Goal: Find specific page/section: Find specific page/section

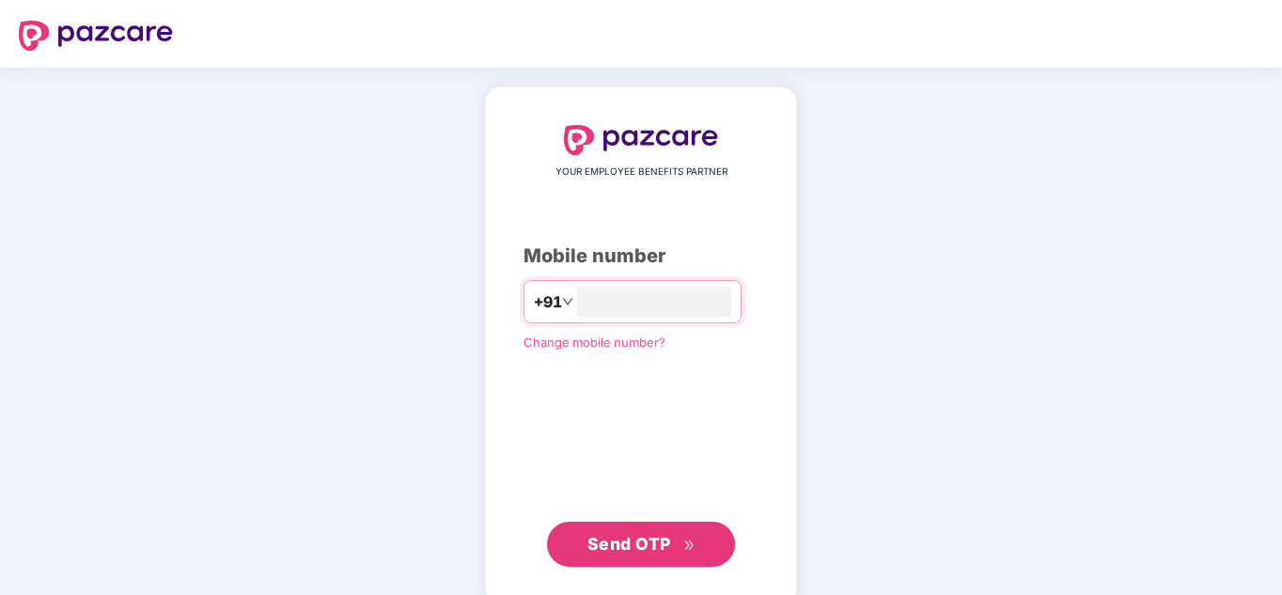
type input "**********"
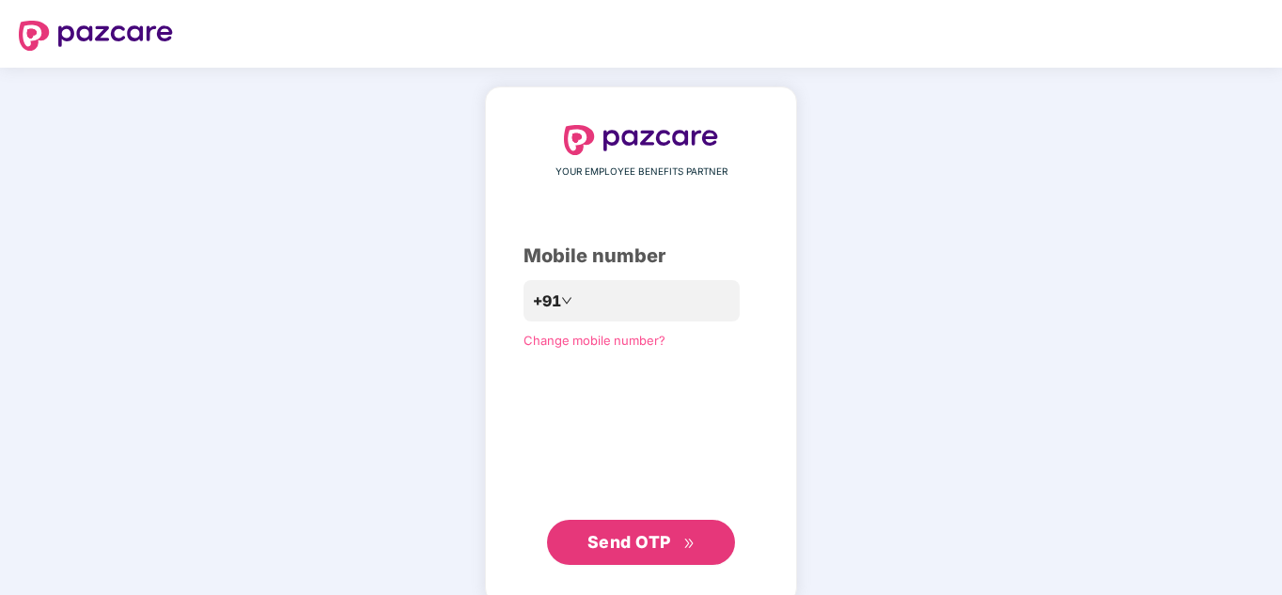
click at [677, 553] on span "Send OTP" at bounding box center [641, 542] width 108 height 26
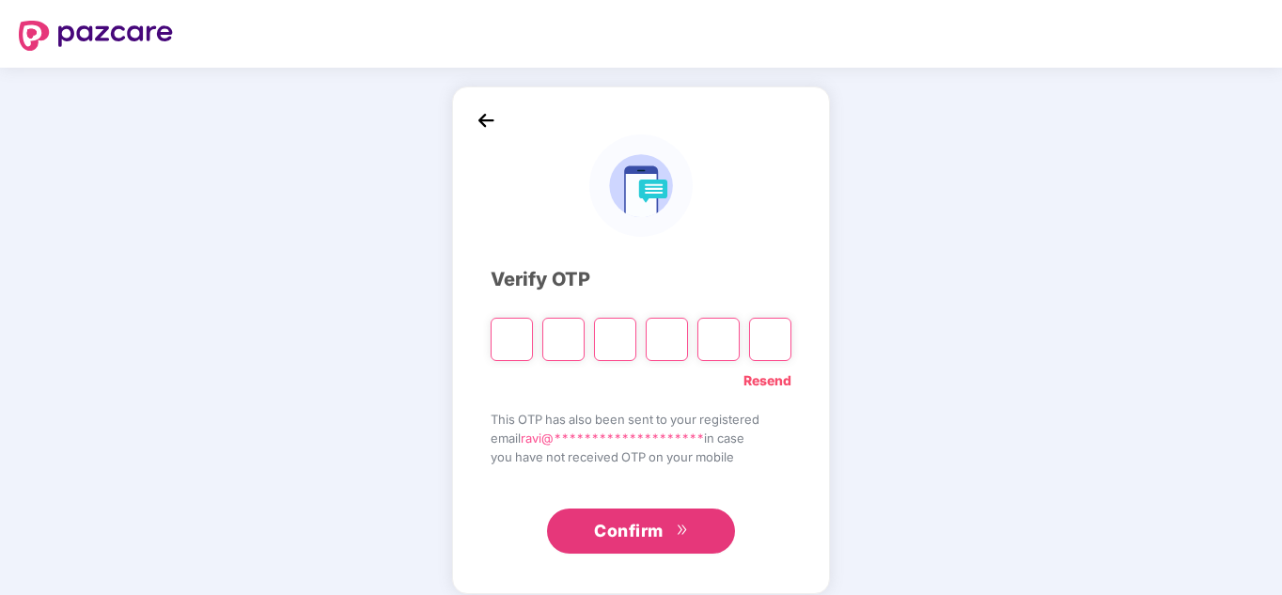
type input "*"
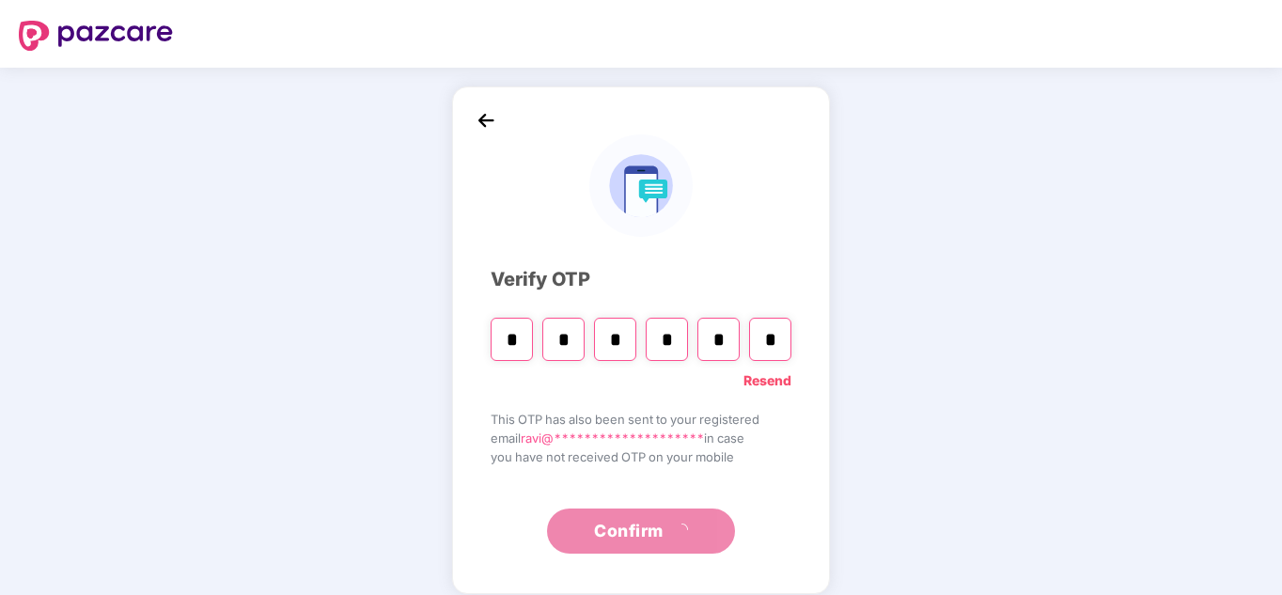
type input "*"
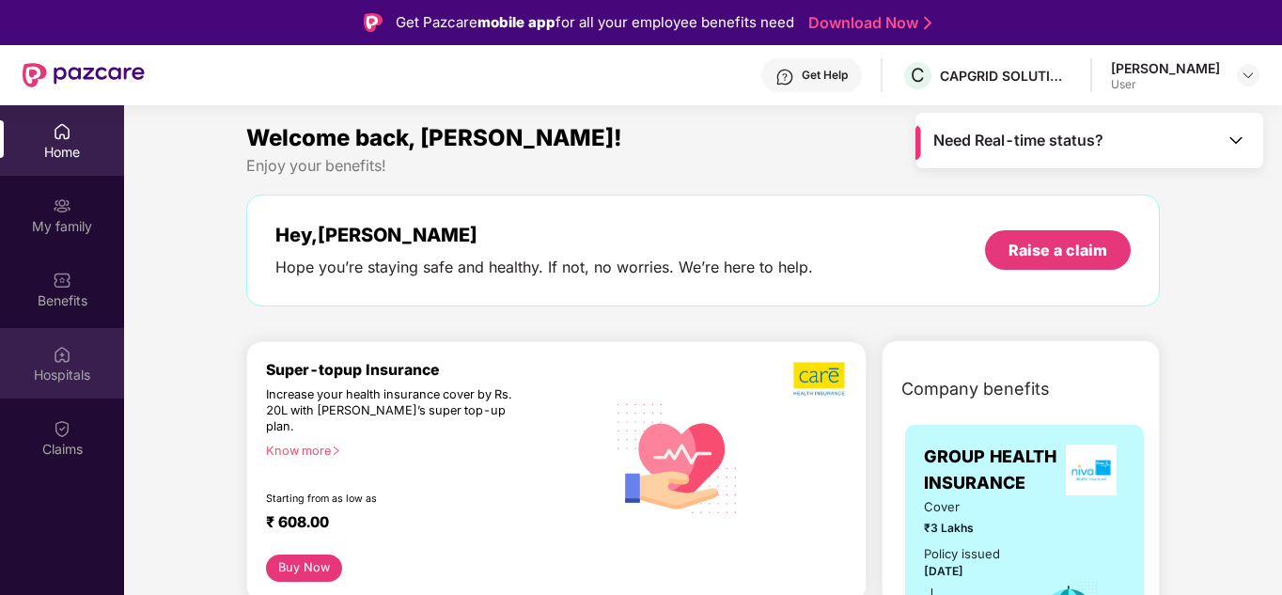
click at [61, 377] on div "Hospitals" at bounding box center [62, 375] width 124 height 19
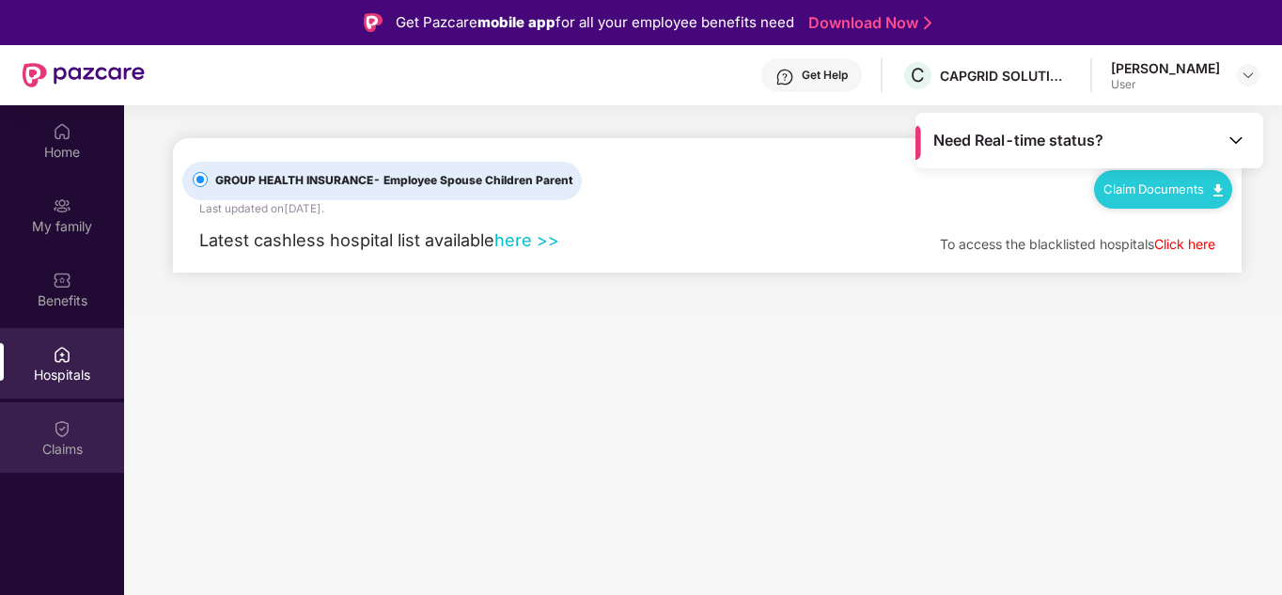
click at [73, 451] on div "Claims" at bounding box center [62, 449] width 124 height 19
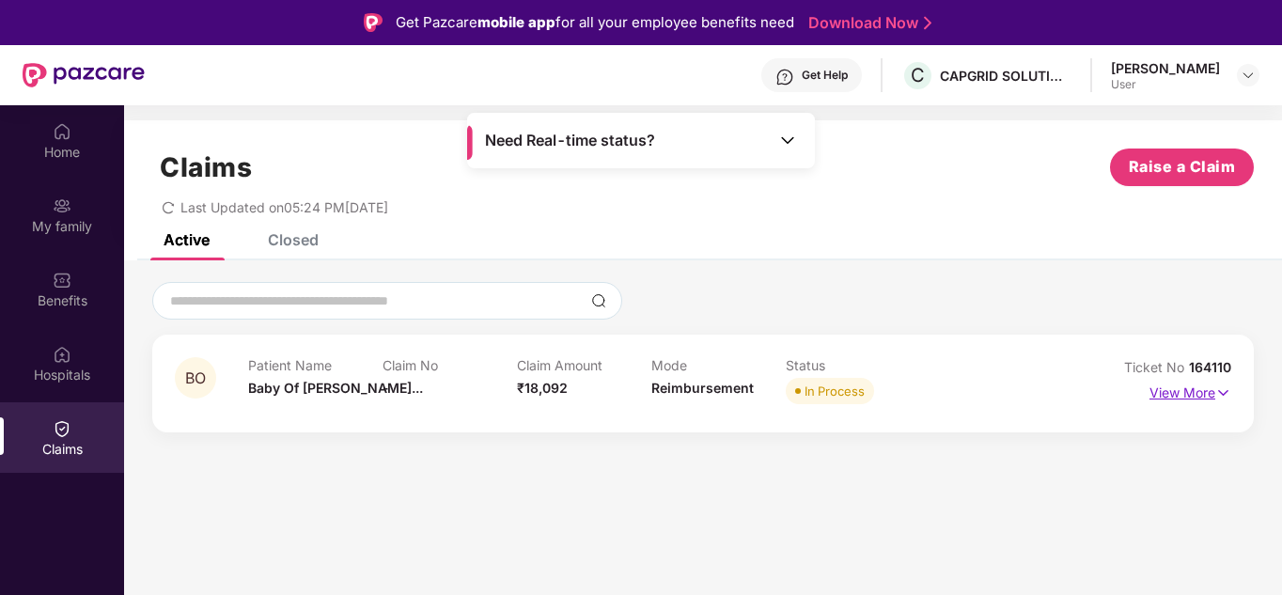
click at [1176, 388] on p "View More" at bounding box center [1190, 390] width 82 height 25
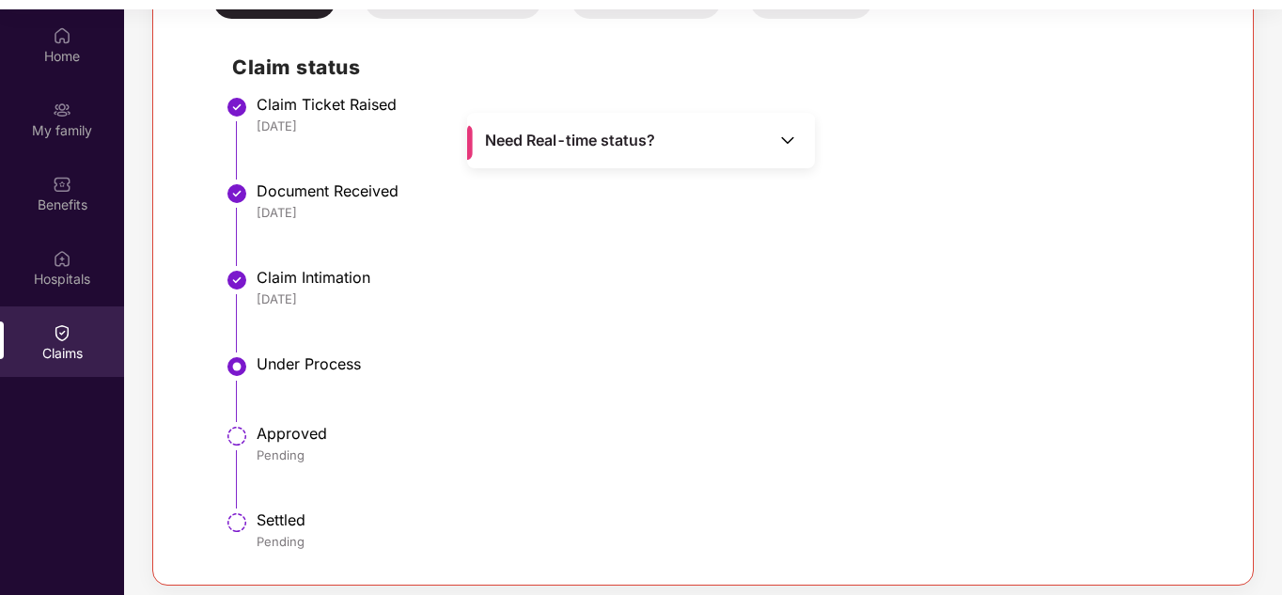
scroll to position [105, 0]
